Goal: Information Seeking & Learning: Learn about a topic

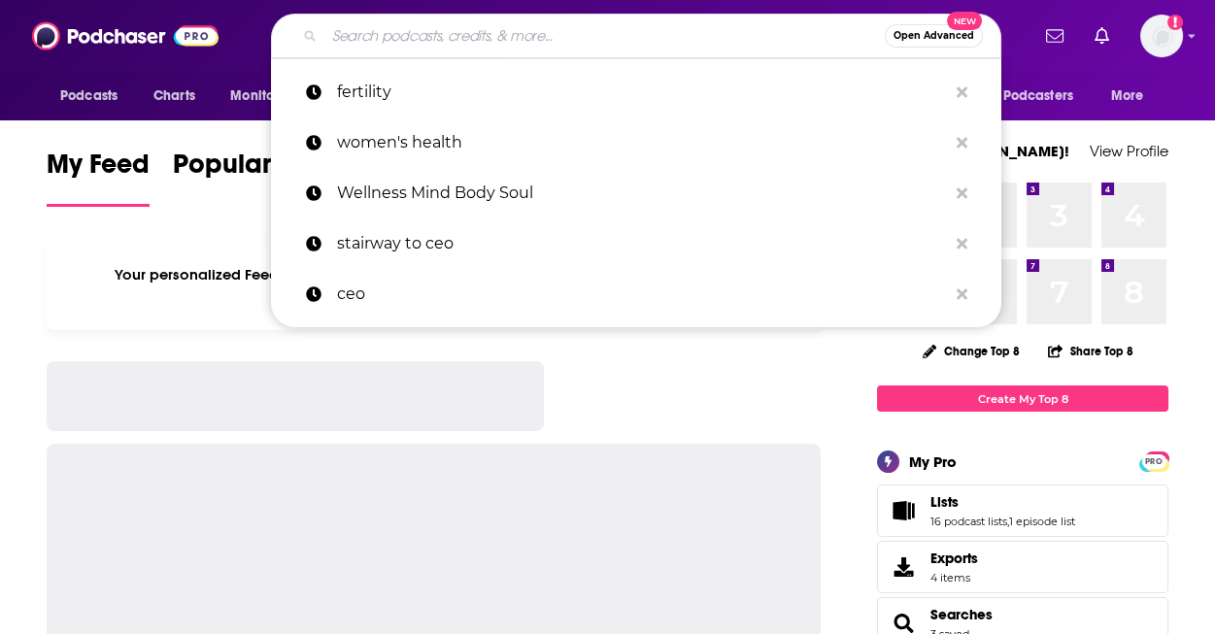
click at [458, 42] on input "Search podcasts, credits, & more..." at bounding box center [604, 35] width 560 height 31
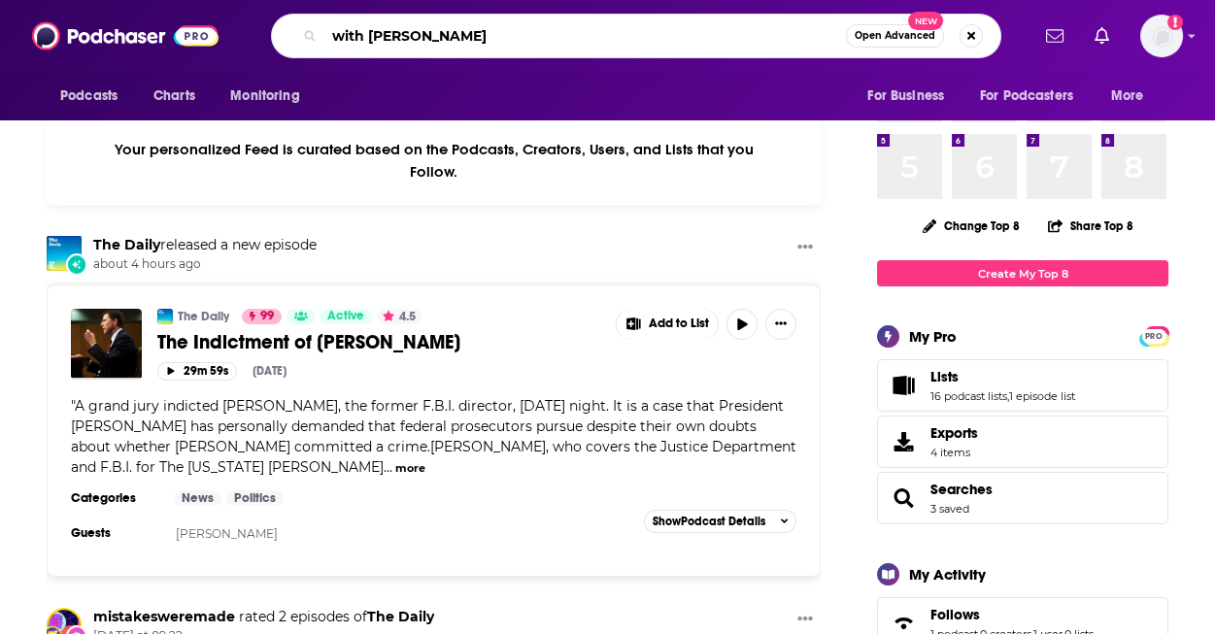
scroll to position [126, 0]
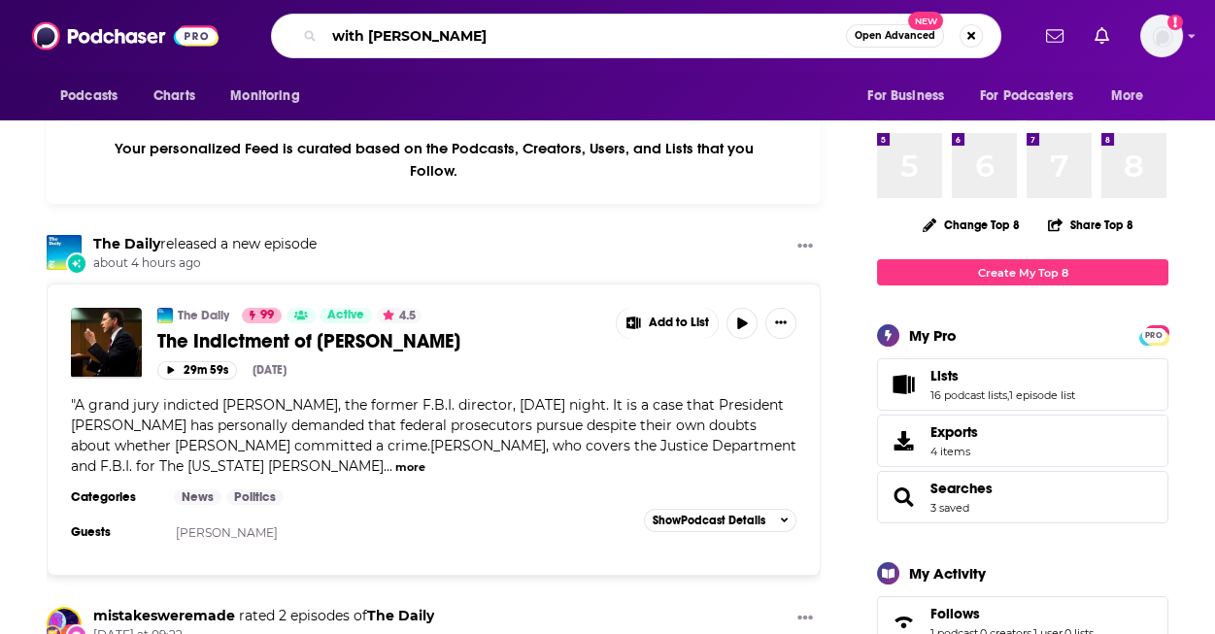
type input "with [PERSON_NAME]"
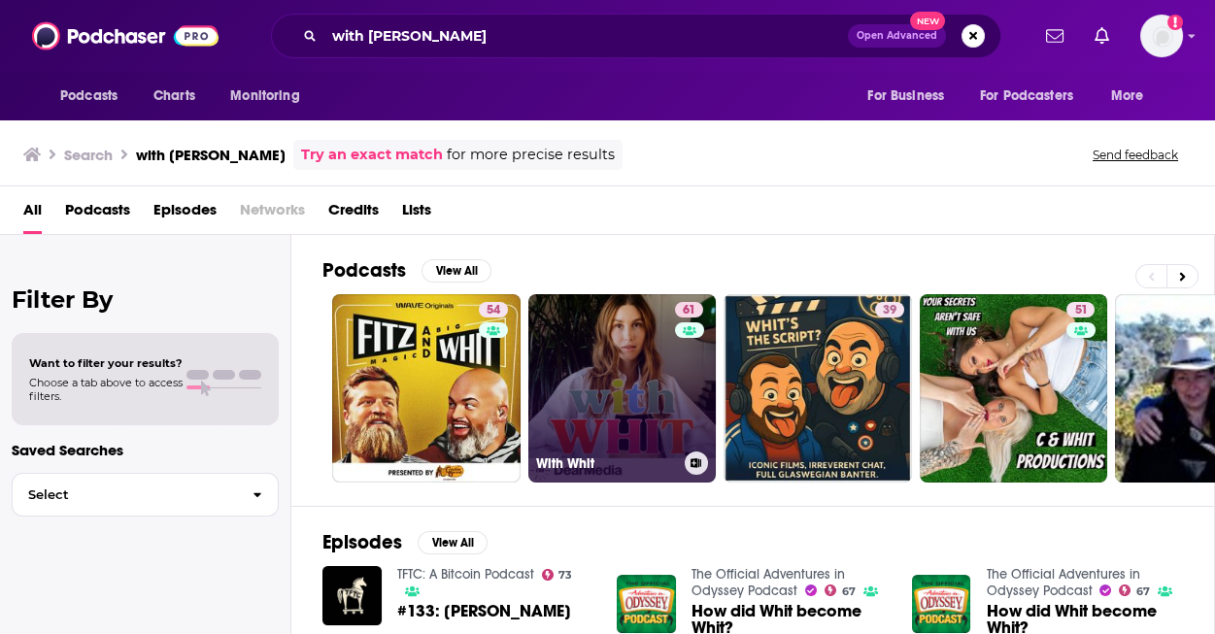
click at [580, 351] on link "61 With Whit" at bounding box center [622, 388] width 188 height 188
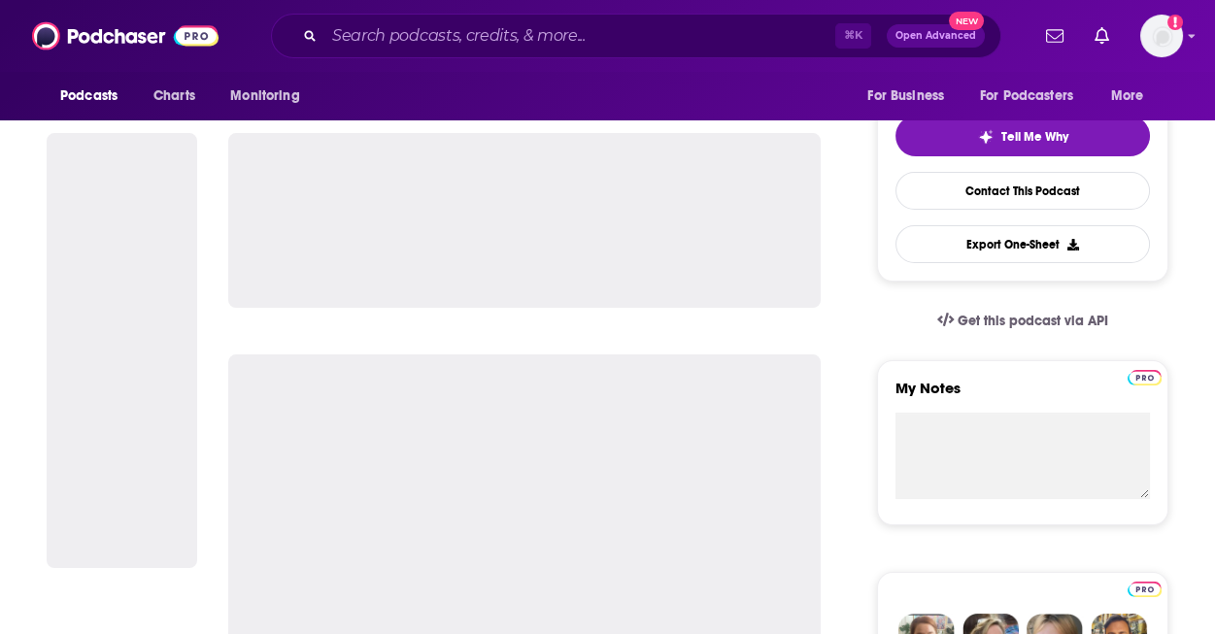
scroll to position [151, 0]
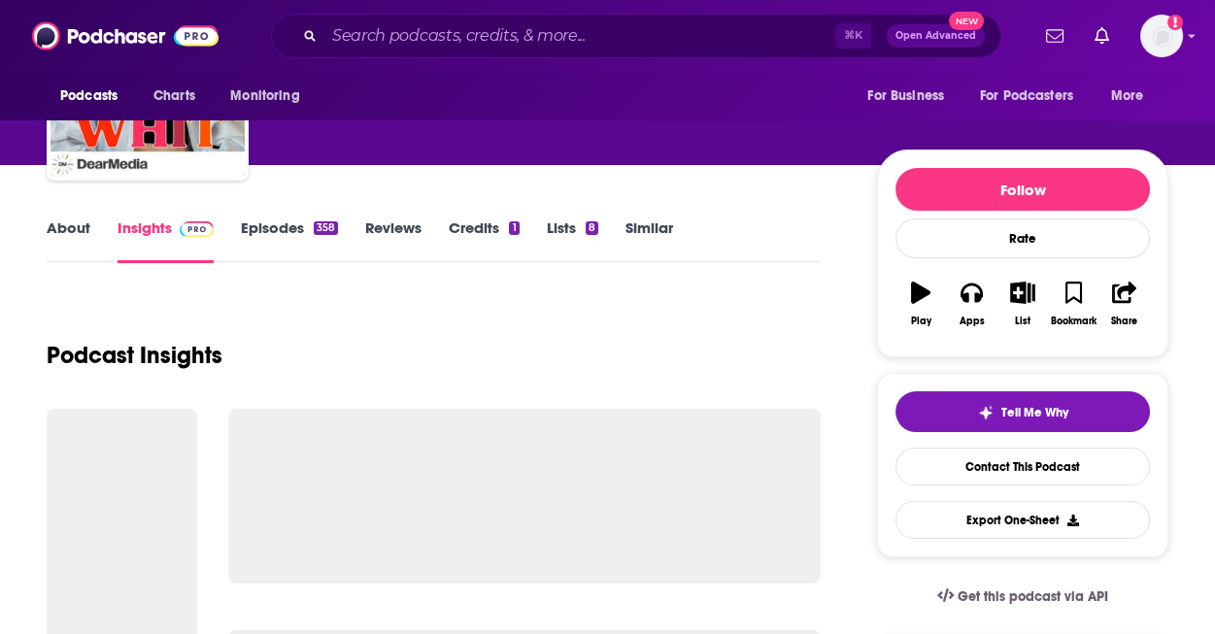
click at [276, 229] on link "Episodes 358" at bounding box center [289, 240] width 97 height 45
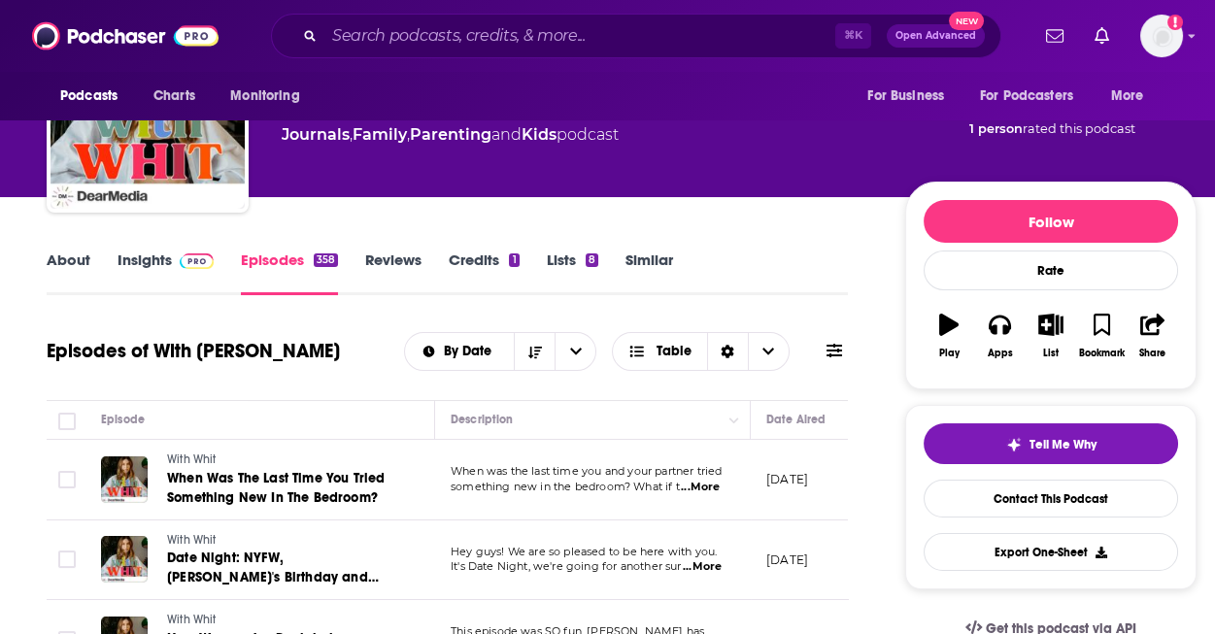
scroll to position [121, 0]
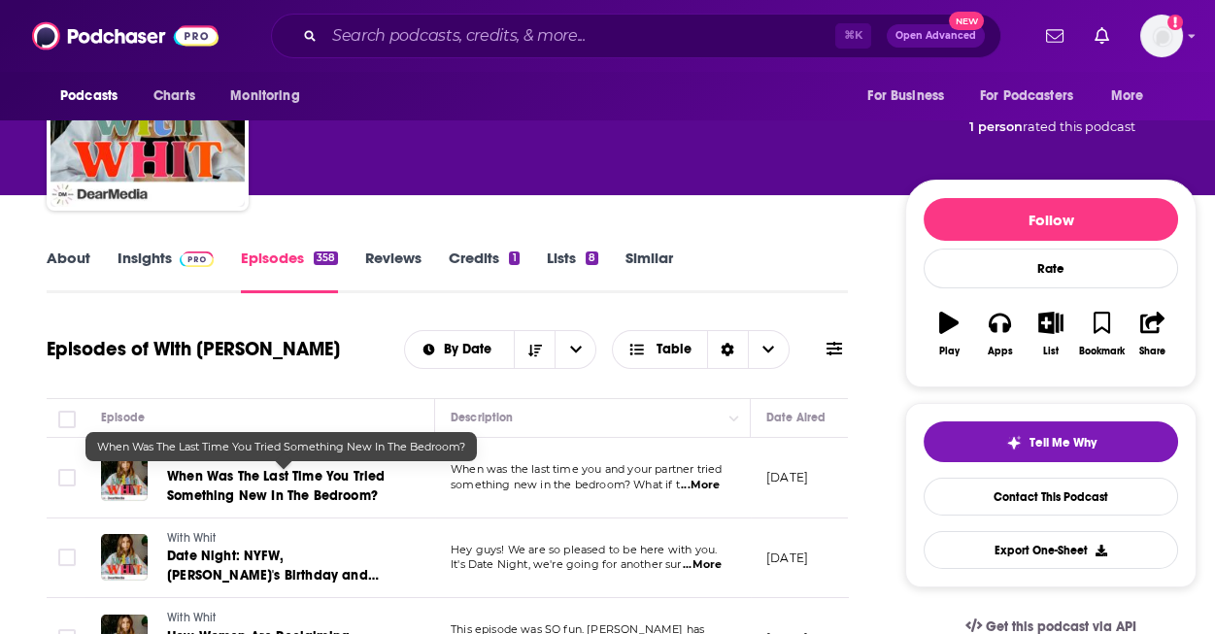
click at [351, 475] on span "When Was The Last Time You Tried Something New In The Bedroom?" at bounding box center [276, 486] width 218 height 36
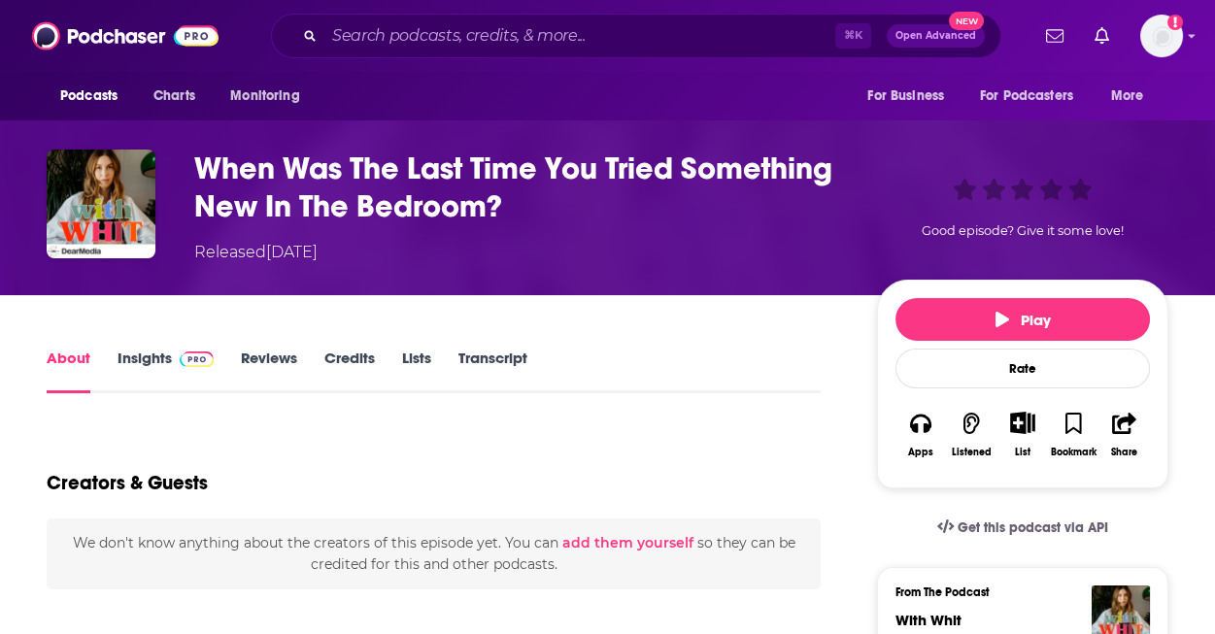
scroll to position [117, 0]
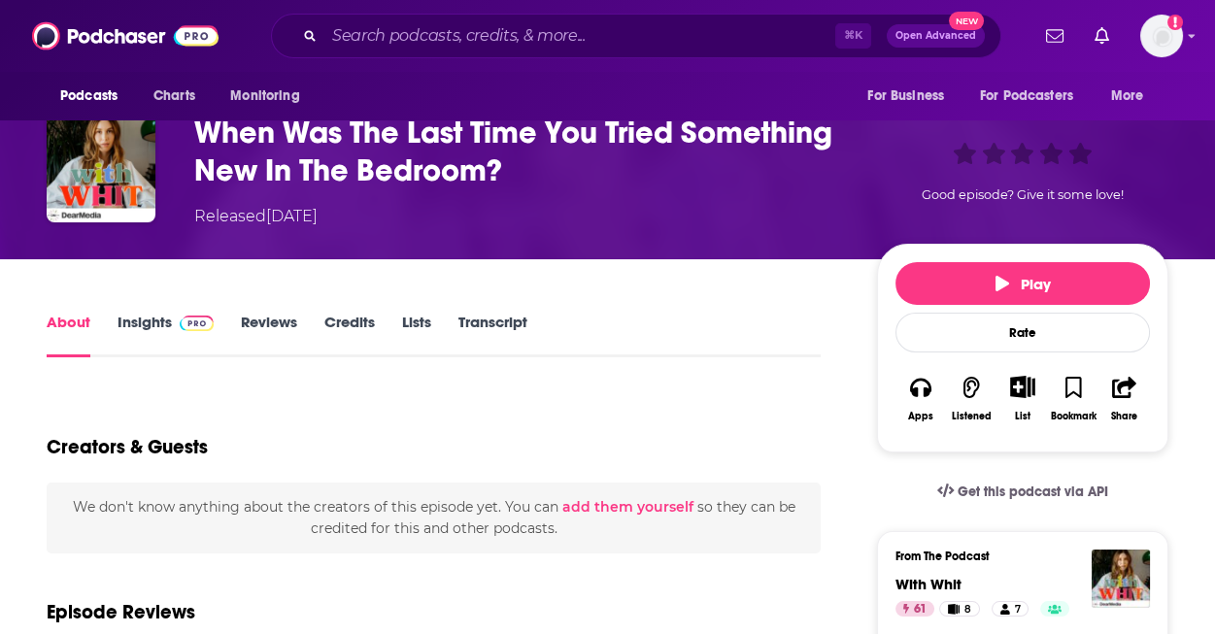
click at [506, 321] on link "Transcript" at bounding box center [492, 335] width 69 height 45
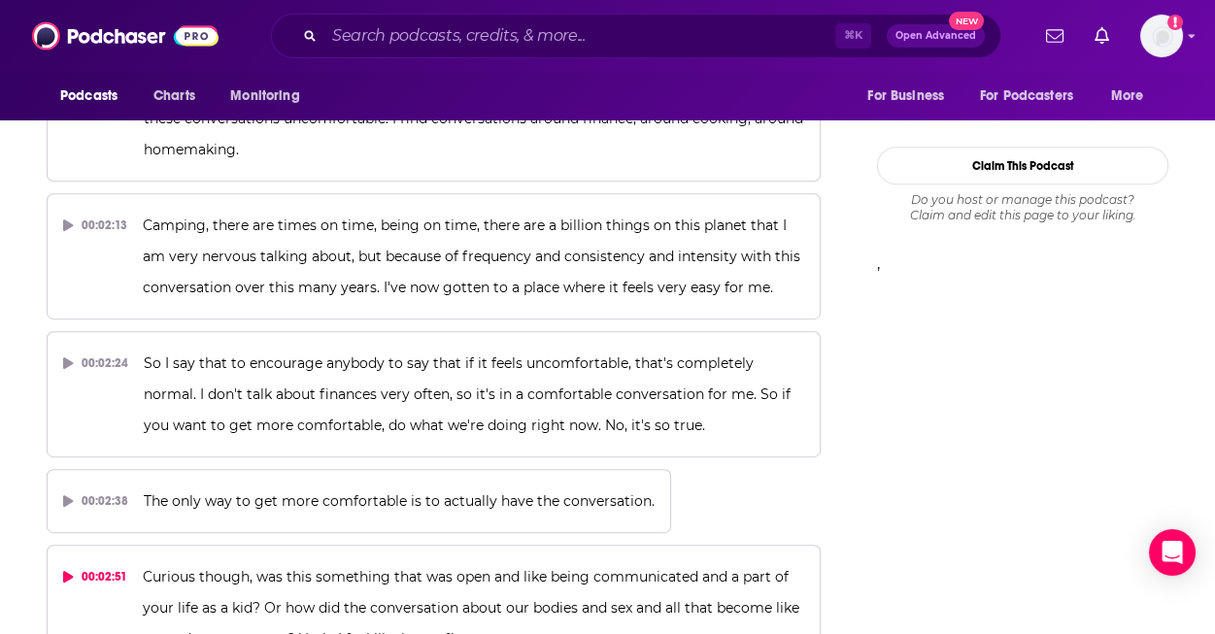
scroll to position [1555, 0]
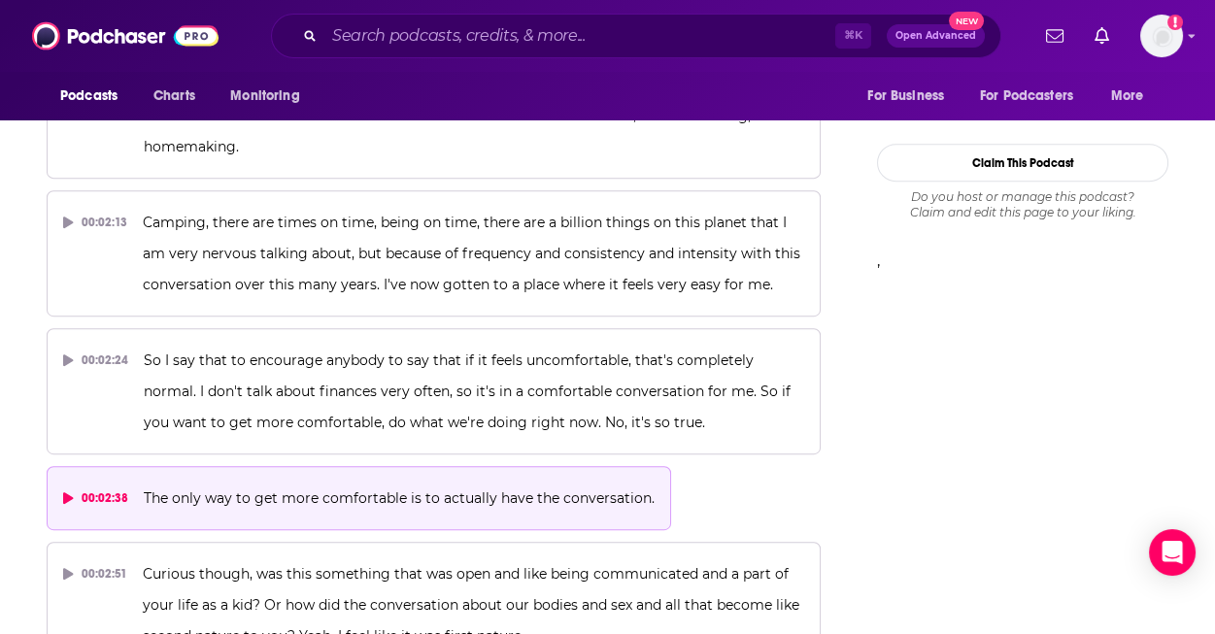
click at [55, 466] on button "00:02:38 The only way to get more comfortable is to actually have the conversat…" at bounding box center [359, 498] width 624 height 64
click at [67, 492] on icon at bounding box center [68, 498] width 10 height 12
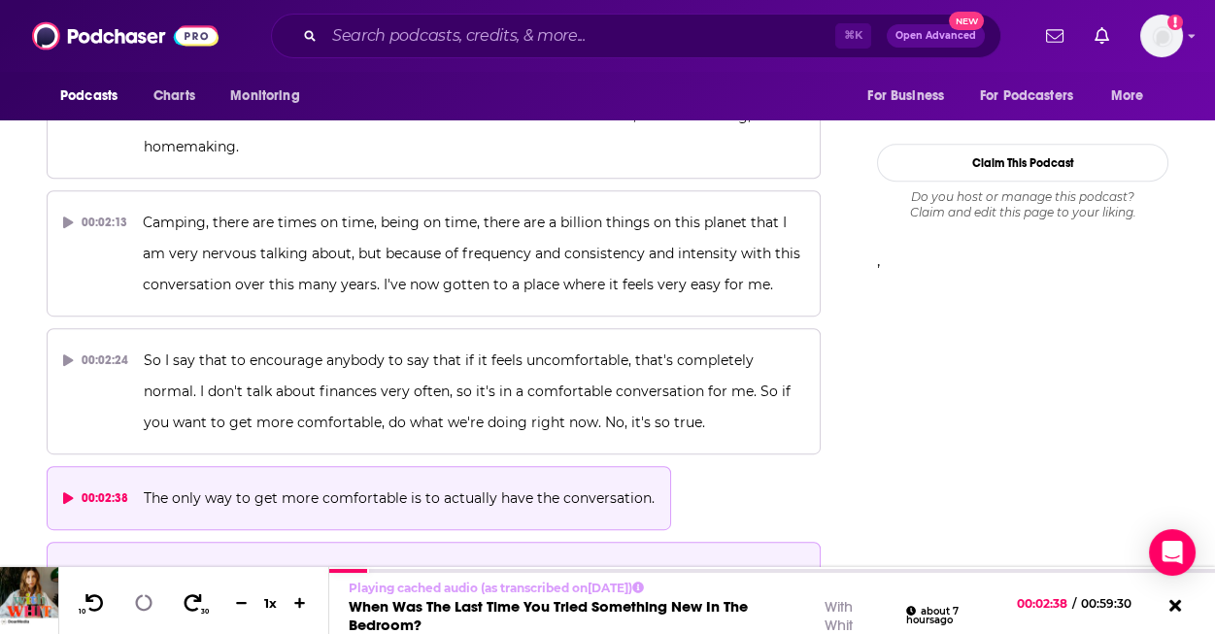
scroll to position [1836, 0]
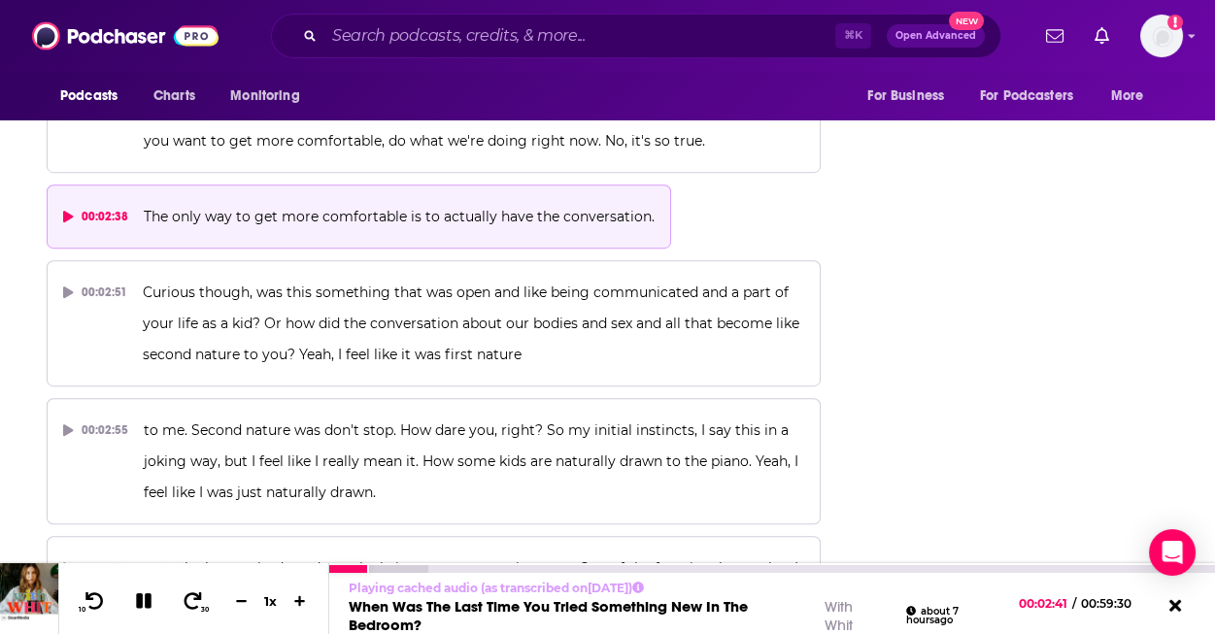
click at [149, 604] on icon at bounding box center [144, 601] width 16 height 16
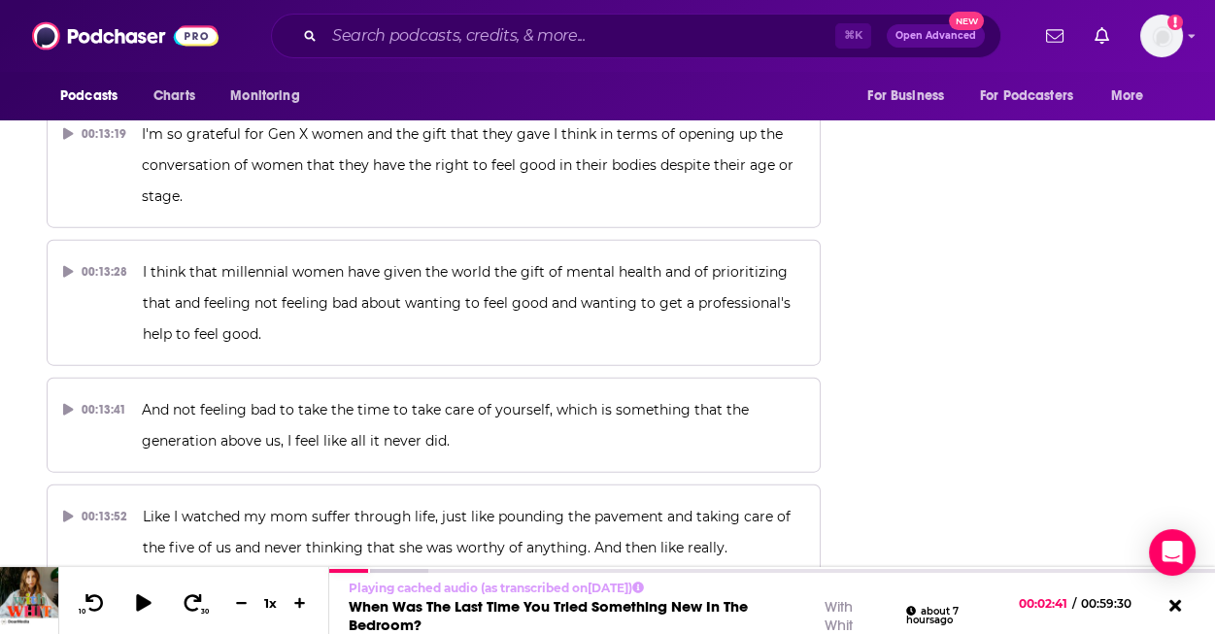
scroll to position [8651, 0]
